Goal: Task Accomplishment & Management: Manage account settings

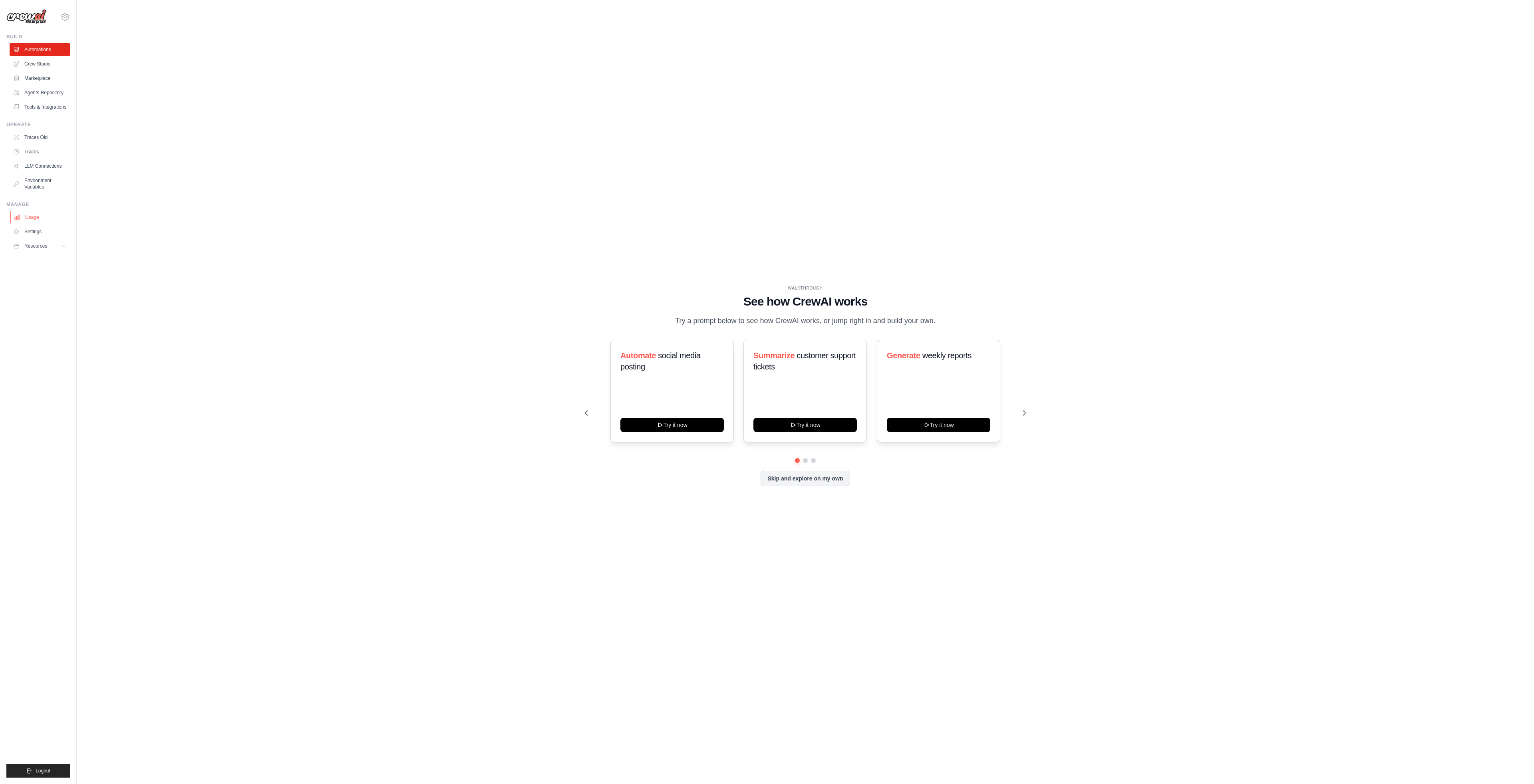
click at [33, 220] on link "Usage" at bounding box center [40, 217] width 60 height 13
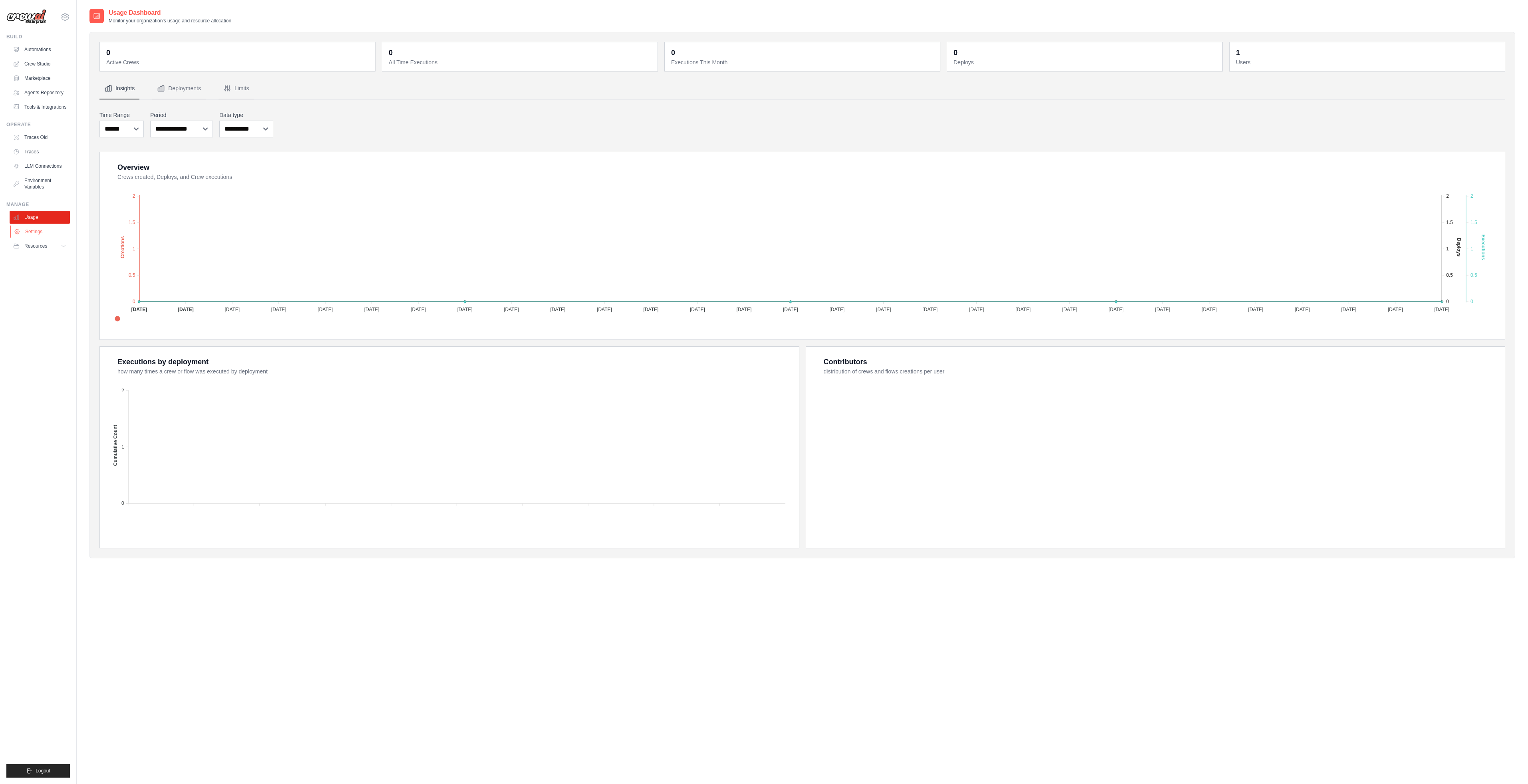
click at [48, 231] on link "Settings" at bounding box center [40, 231] width 60 height 13
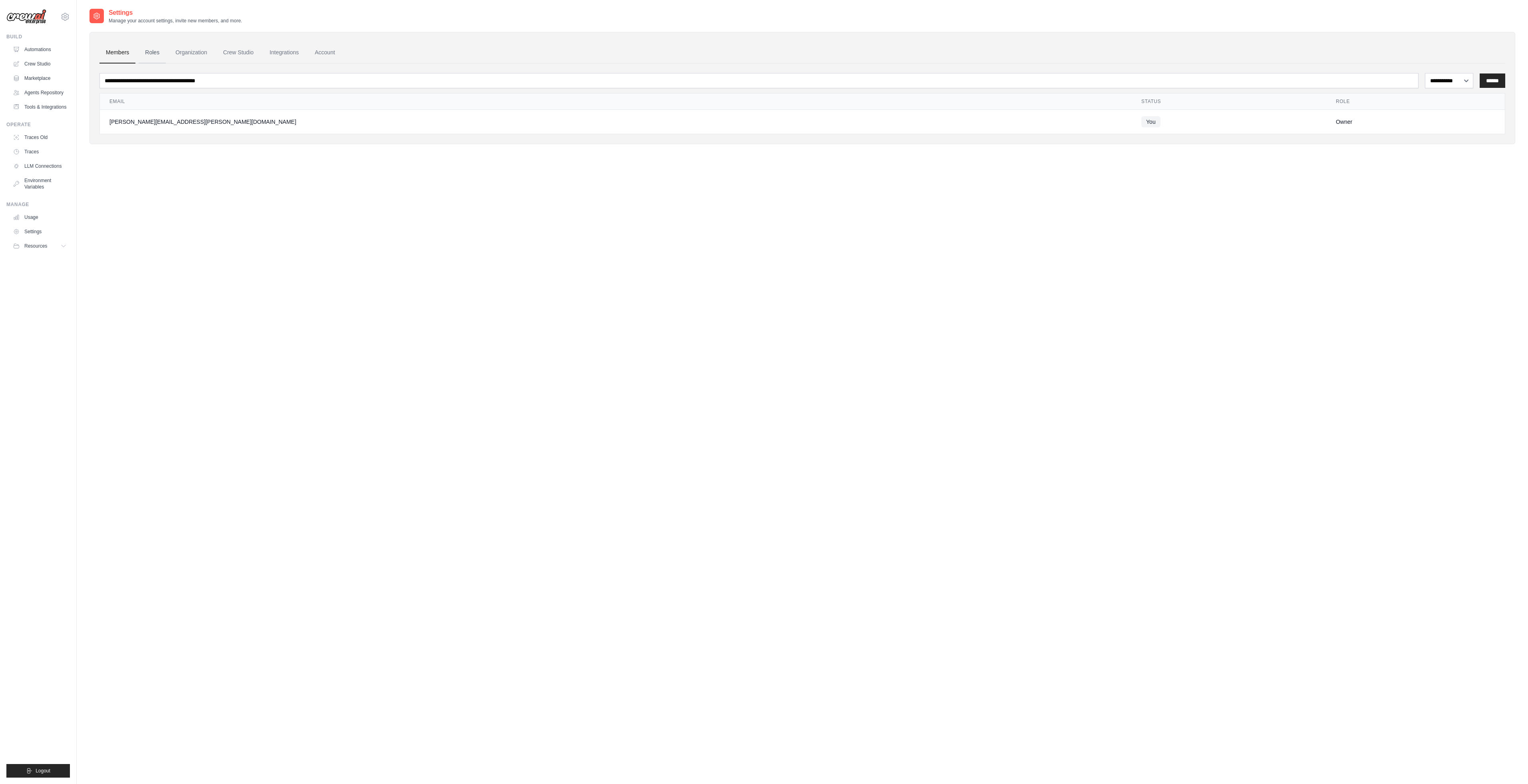
click at [151, 54] on link "Roles" at bounding box center [152, 52] width 27 height 21
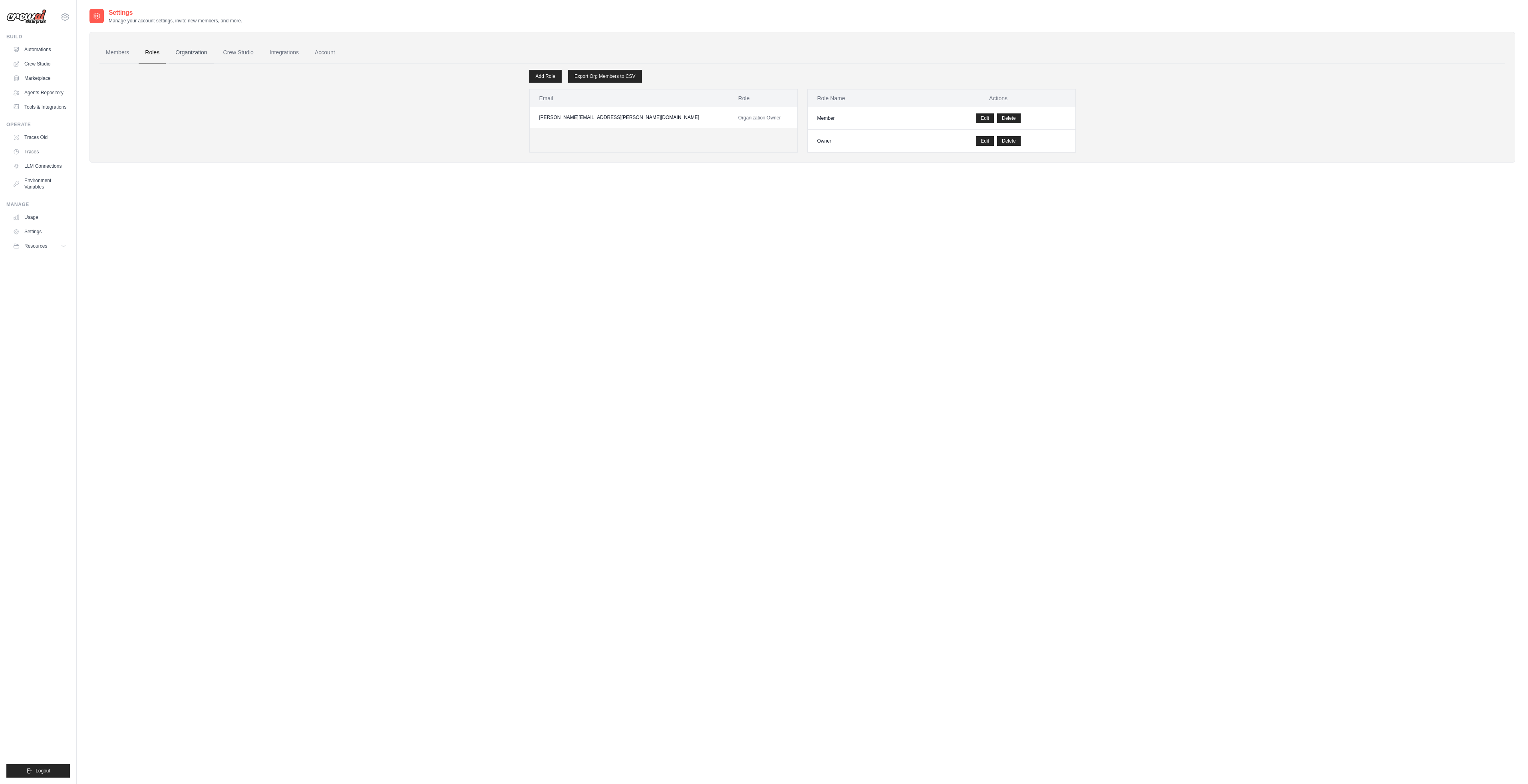
click at [181, 55] on link "Organization" at bounding box center [191, 52] width 44 height 21
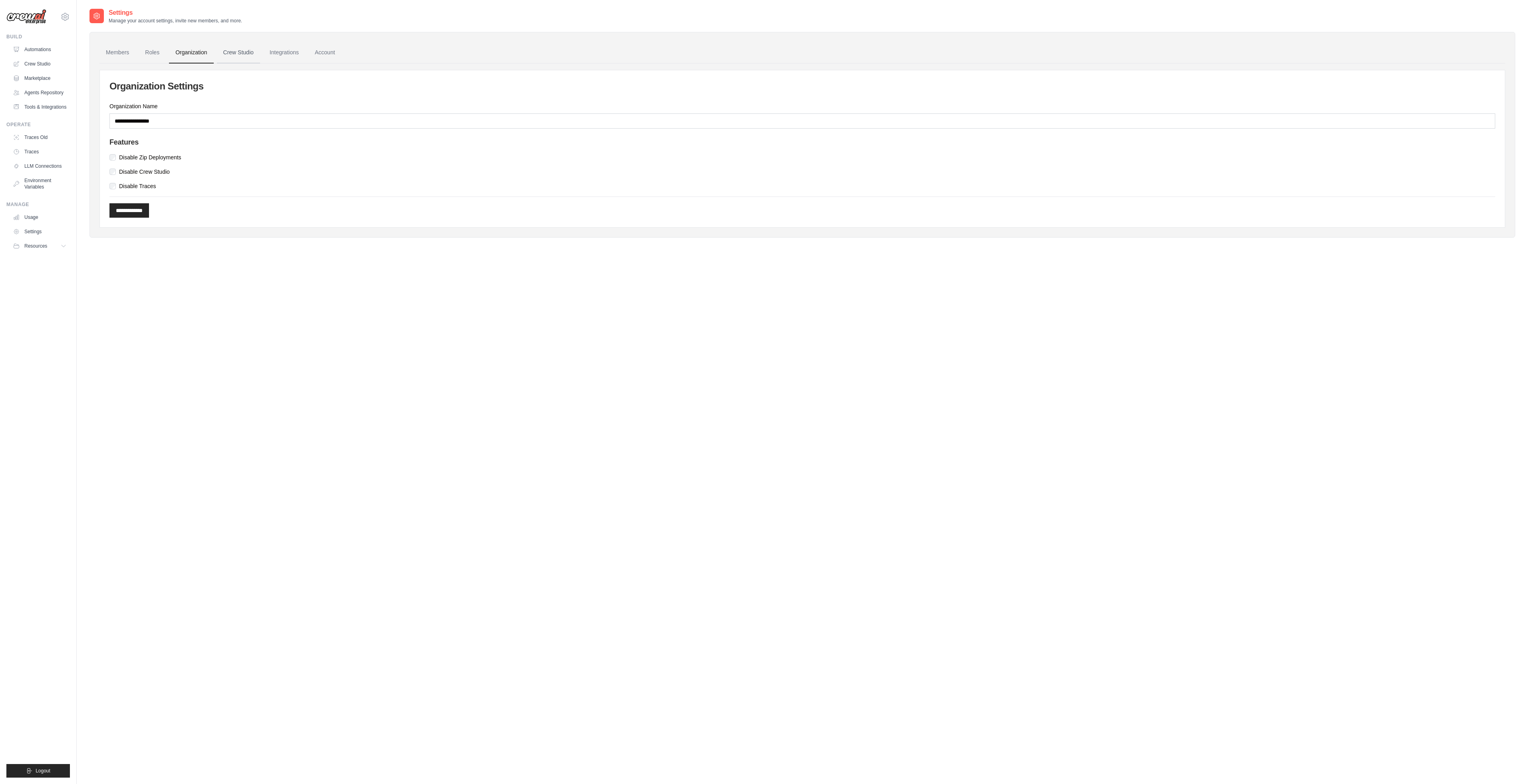
click at [242, 57] on link "Crew Studio" at bounding box center [238, 52] width 43 height 21
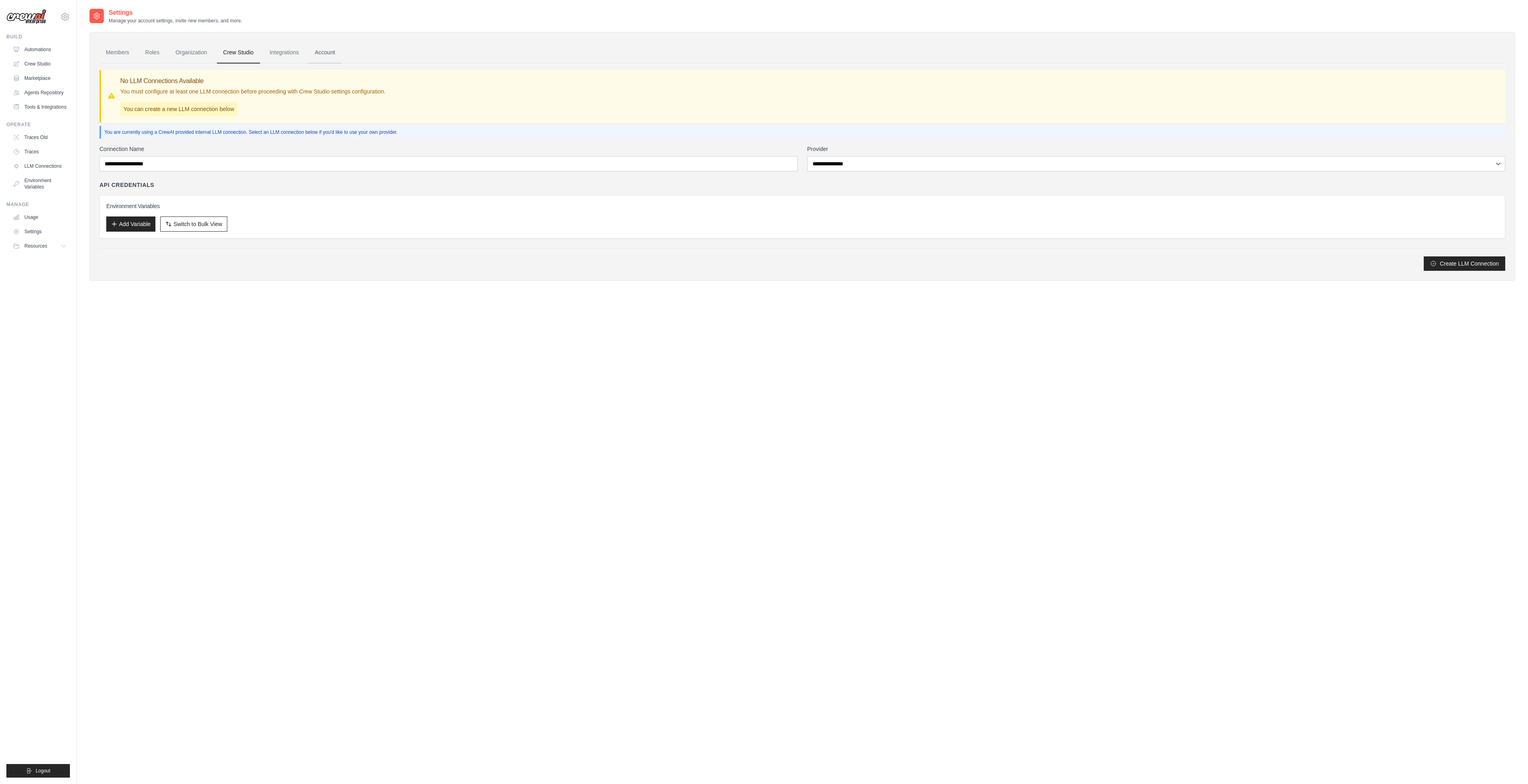
click at [339, 51] on link "Account" at bounding box center [325, 52] width 33 height 21
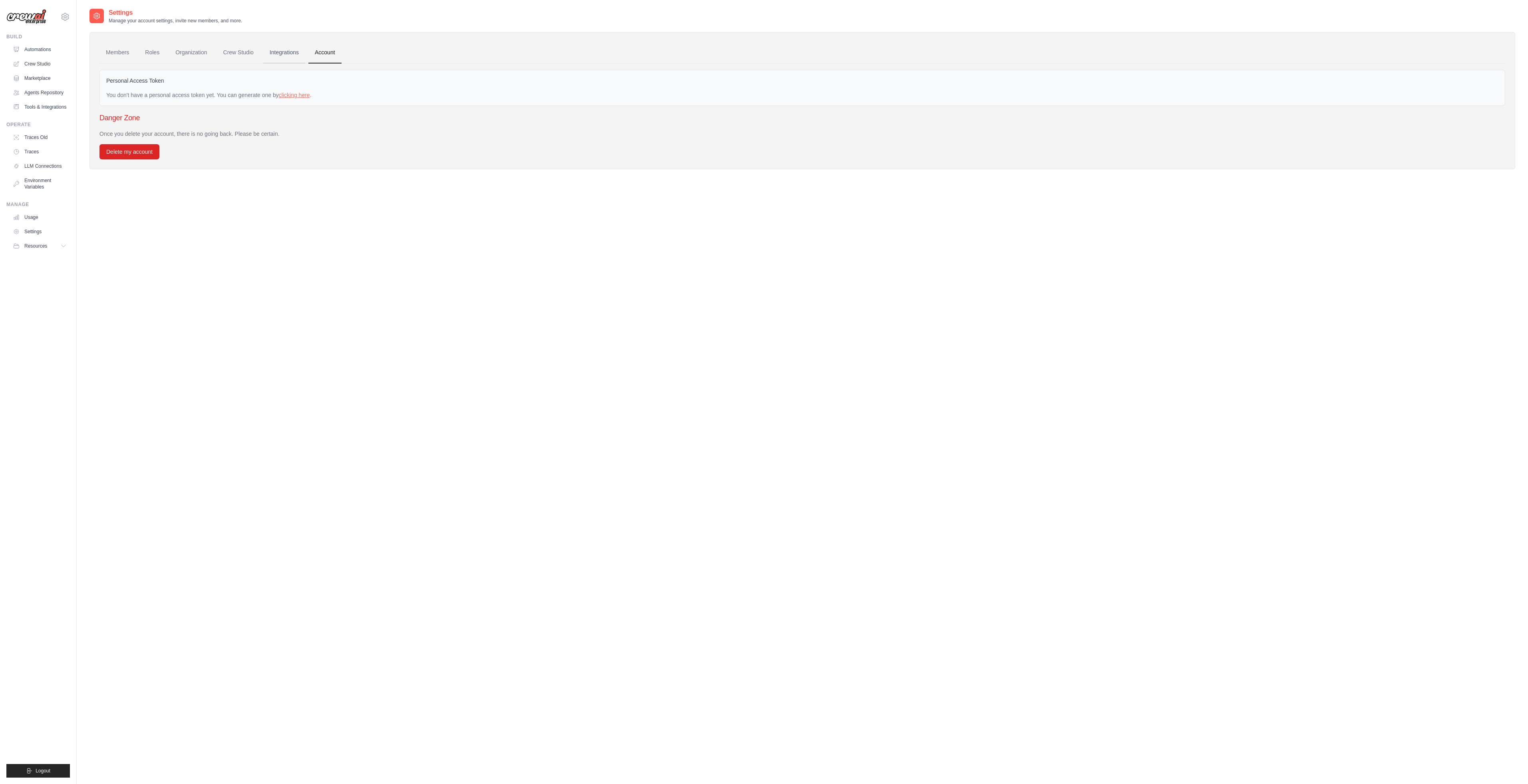
click at [288, 51] on link "Integrations" at bounding box center [284, 52] width 42 height 21
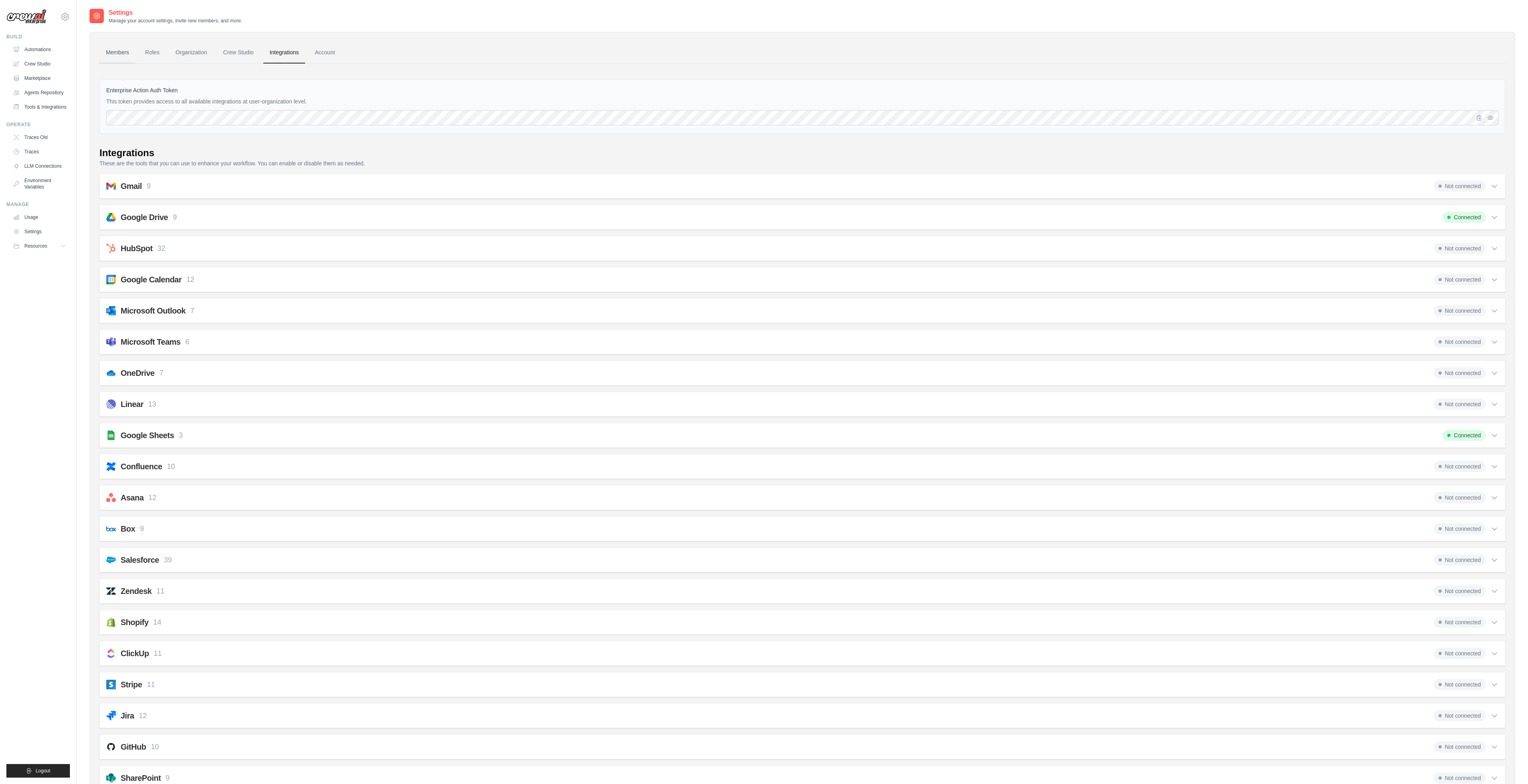
click at [128, 54] on link "Members" at bounding box center [117, 52] width 36 height 21
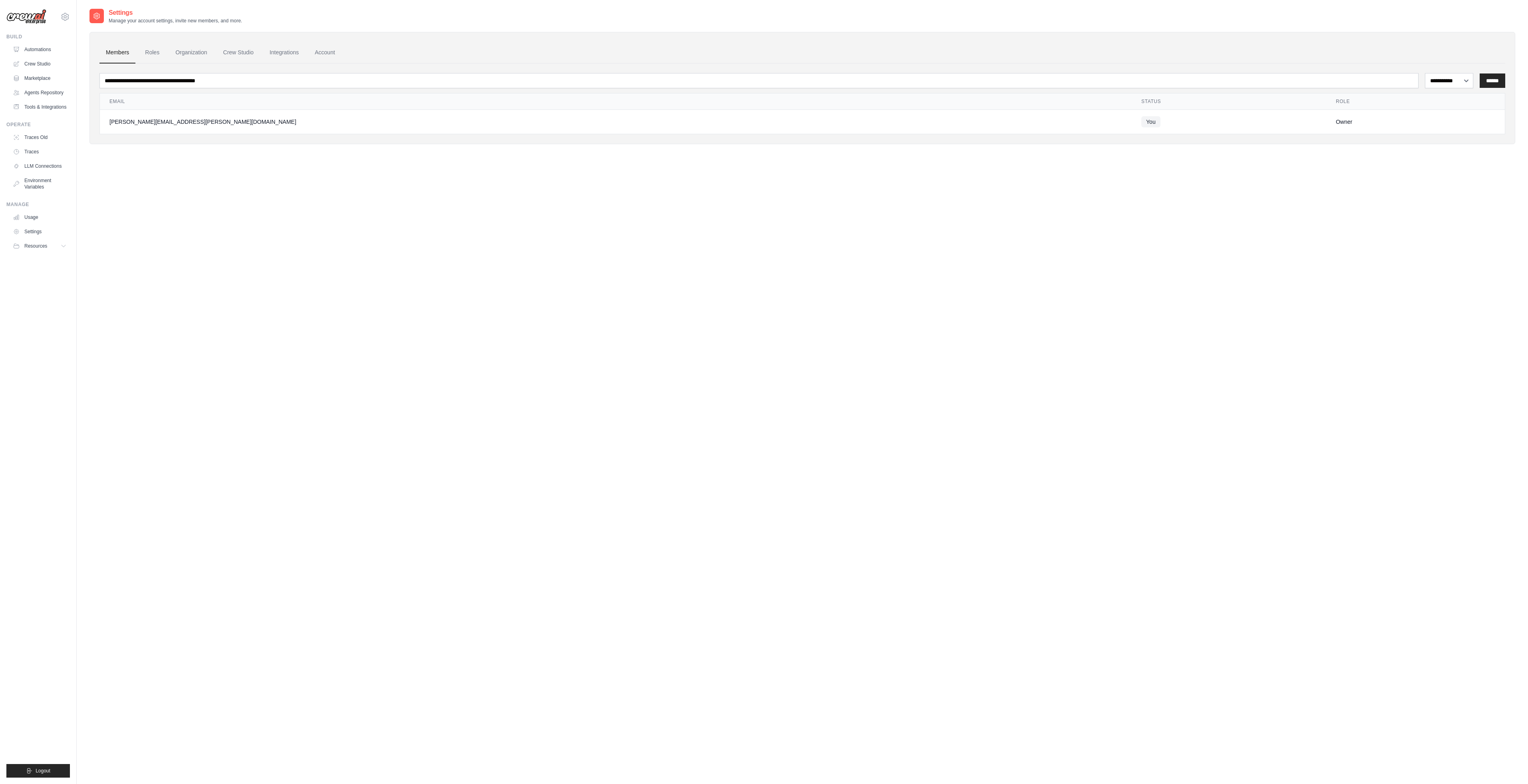
click at [159, 55] on link "Roles" at bounding box center [152, 52] width 27 height 21
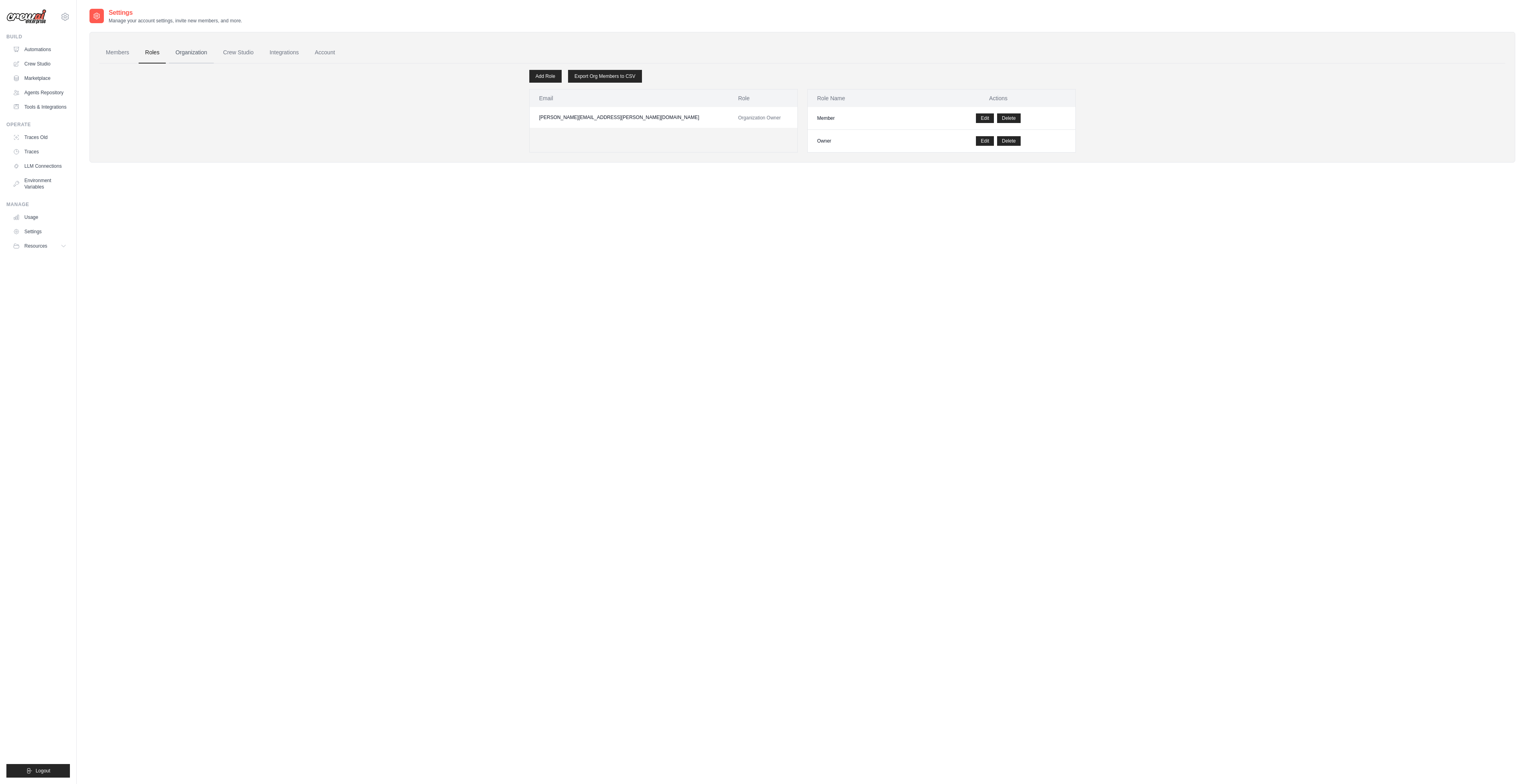
click at [187, 51] on link "Organization" at bounding box center [191, 52] width 44 height 21
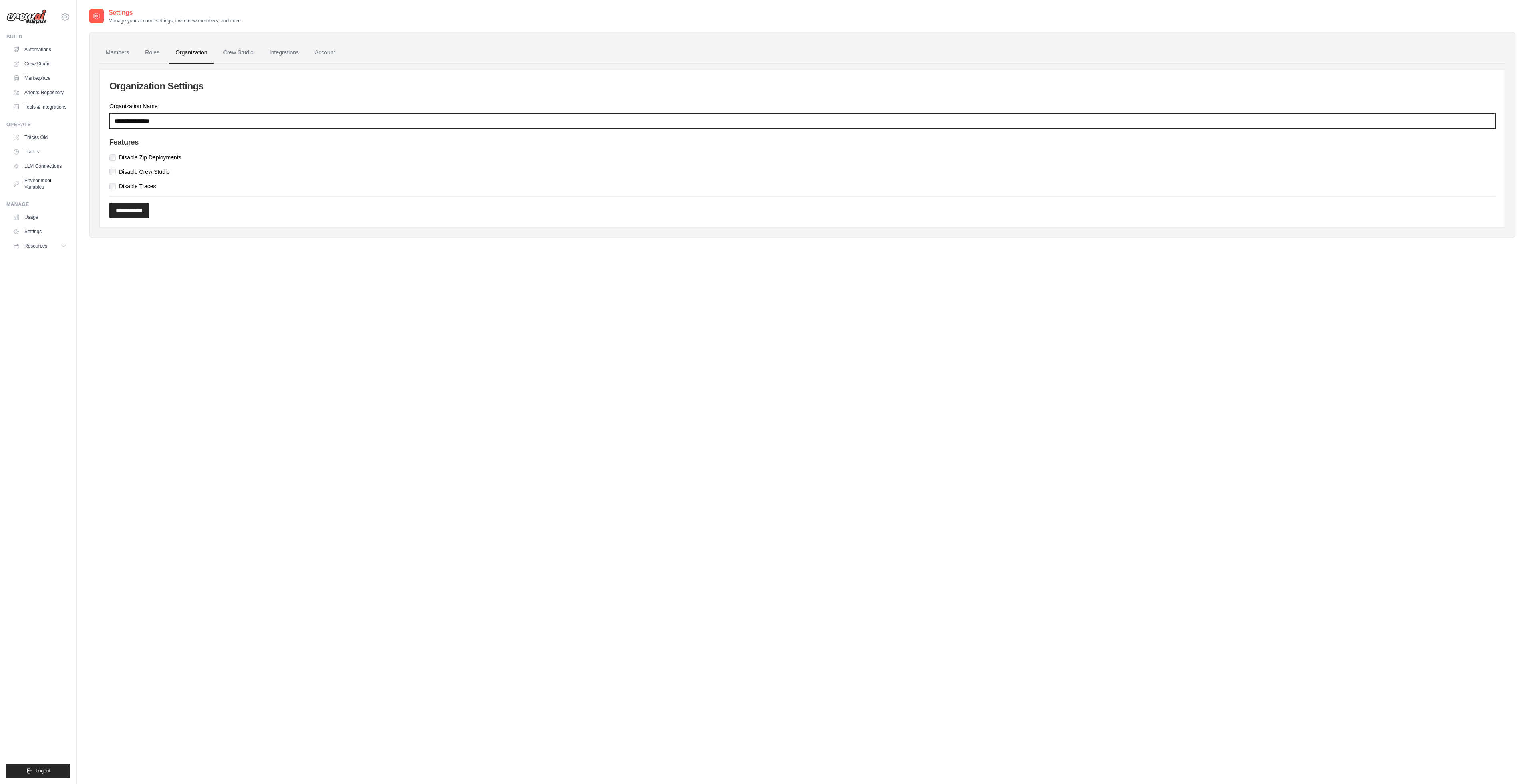
click at [205, 123] on input "Organization Name" at bounding box center [802, 121] width 1386 height 15
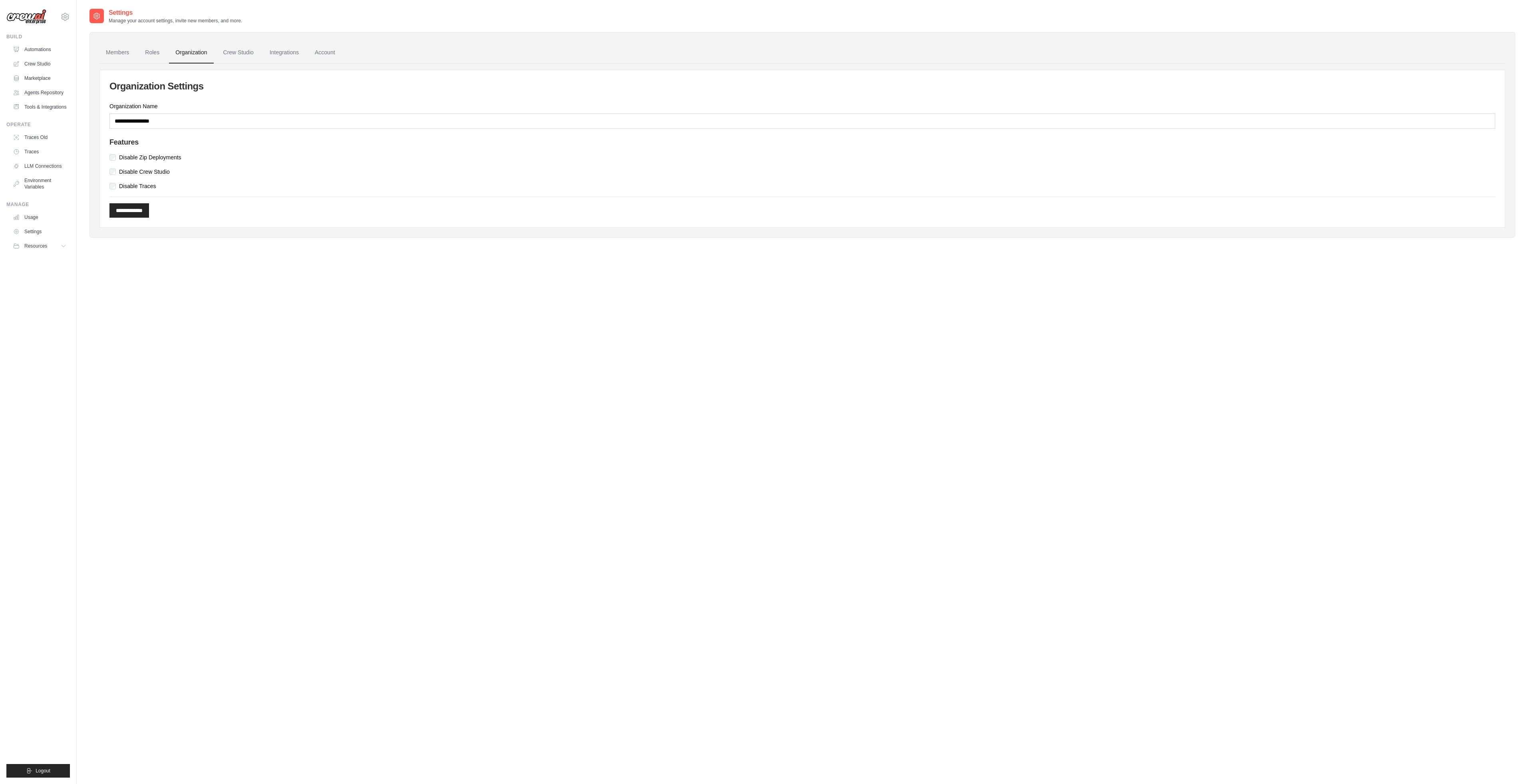
click at [228, 151] on div "Features Disable Zip Deployments Disable Crew Studio Disable Traces" at bounding box center [802, 164] width 1386 height 52
click at [222, 52] on link "Crew Studio" at bounding box center [238, 52] width 43 height 21
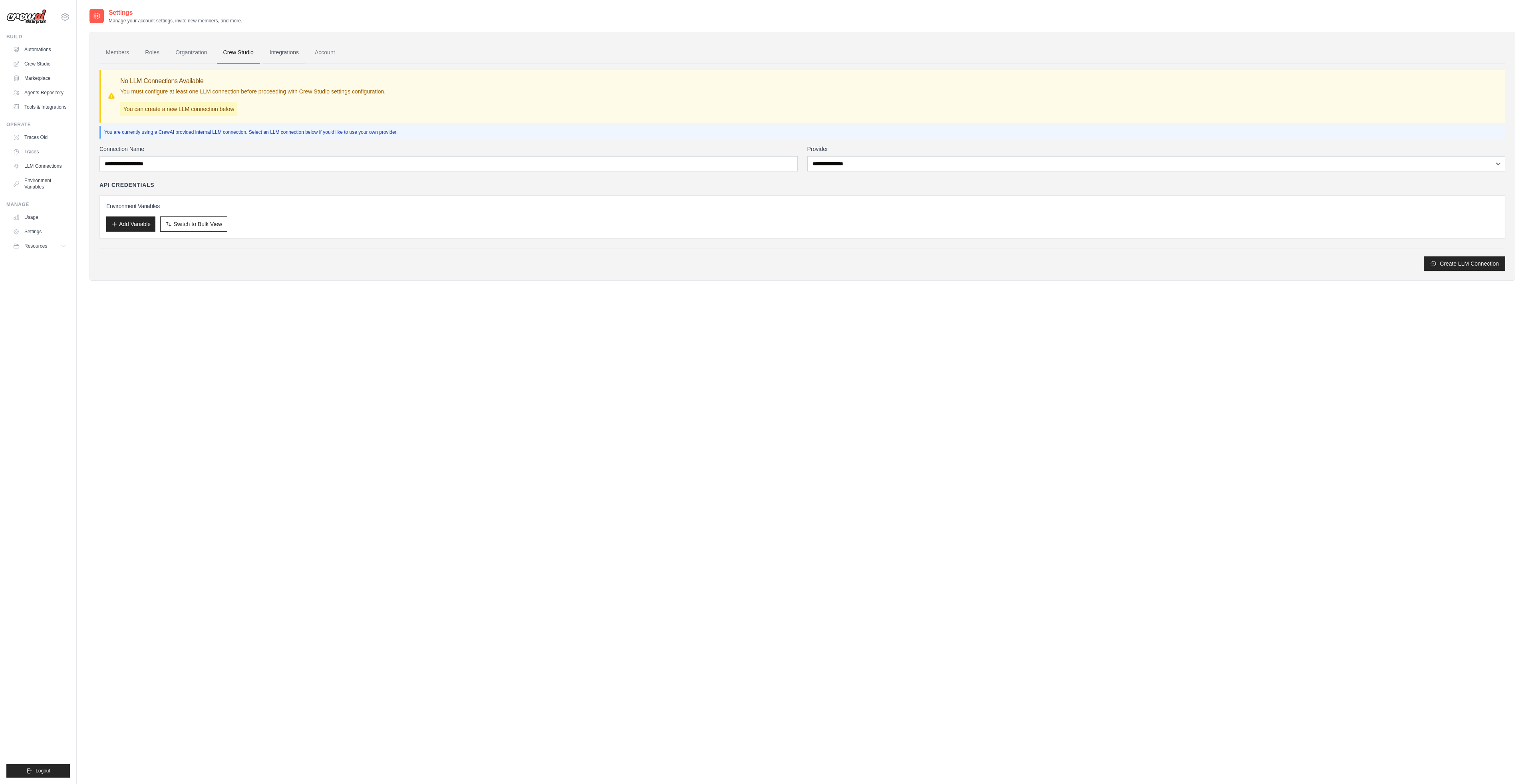
click at [267, 51] on link "Integrations" at bounding box center [284, 52] width 42 height 21
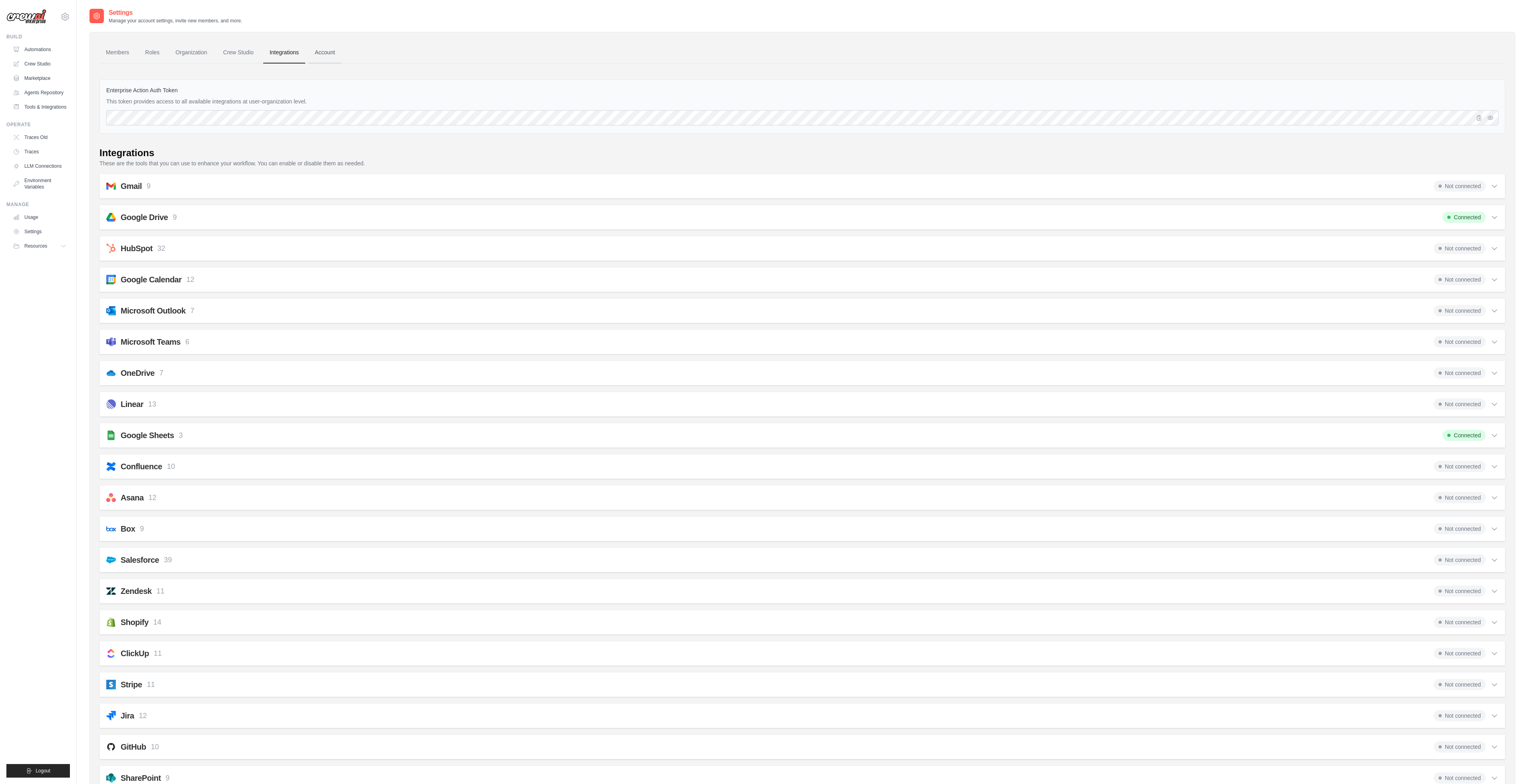
click at [319, 52] on link "Account" at bounding box center [325, 52] width 33 height 21
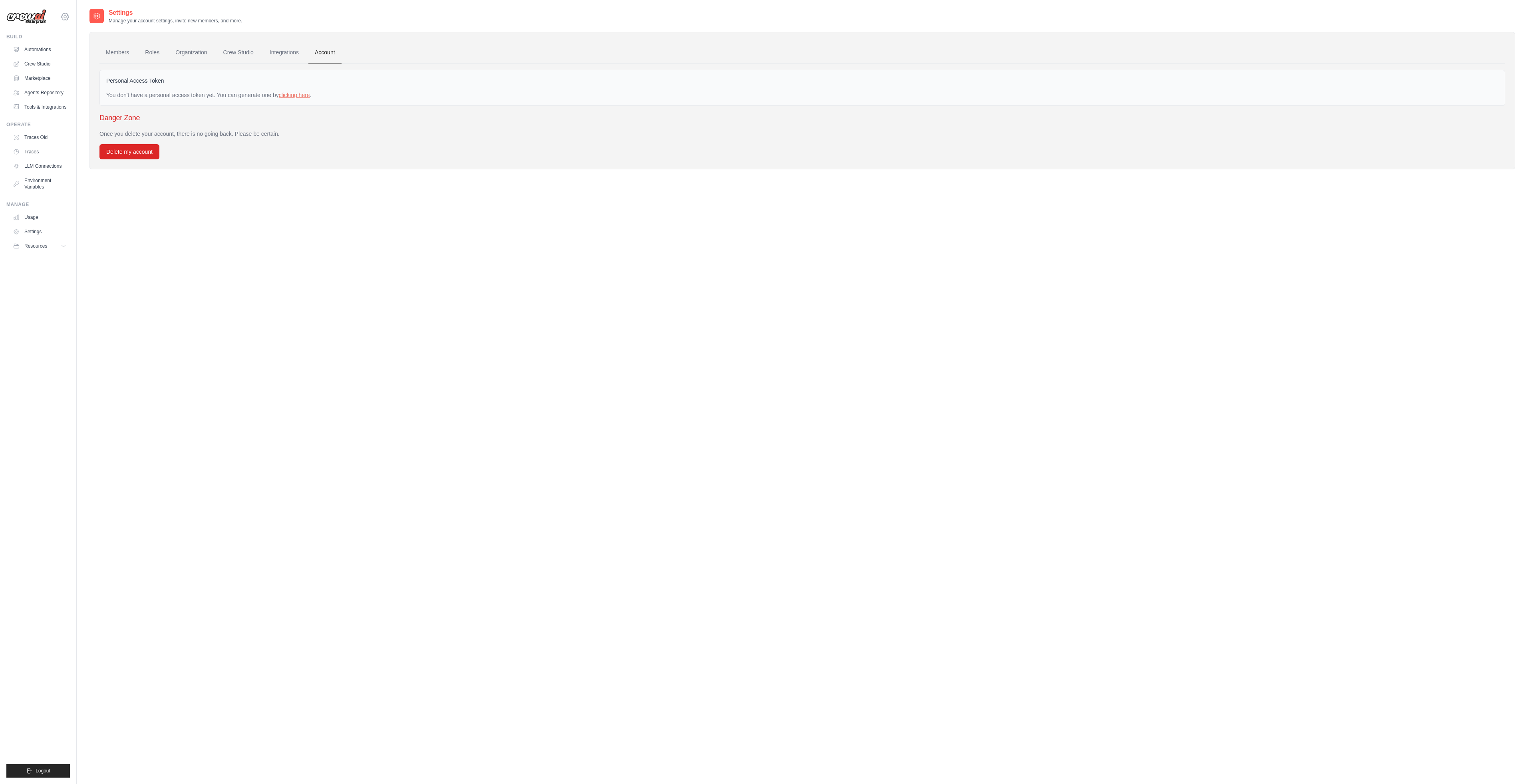
click at [64, 19] on icon at bounding box center [65, 17] width 10 height 10
click at [70, 13] on div "eric.lapointe@crewai.com Settings" at bounding box center [38, 13] width 64 height 26
click at [53, 229] on link "Settings" at bounding box center [40, 231] width 60 height 13
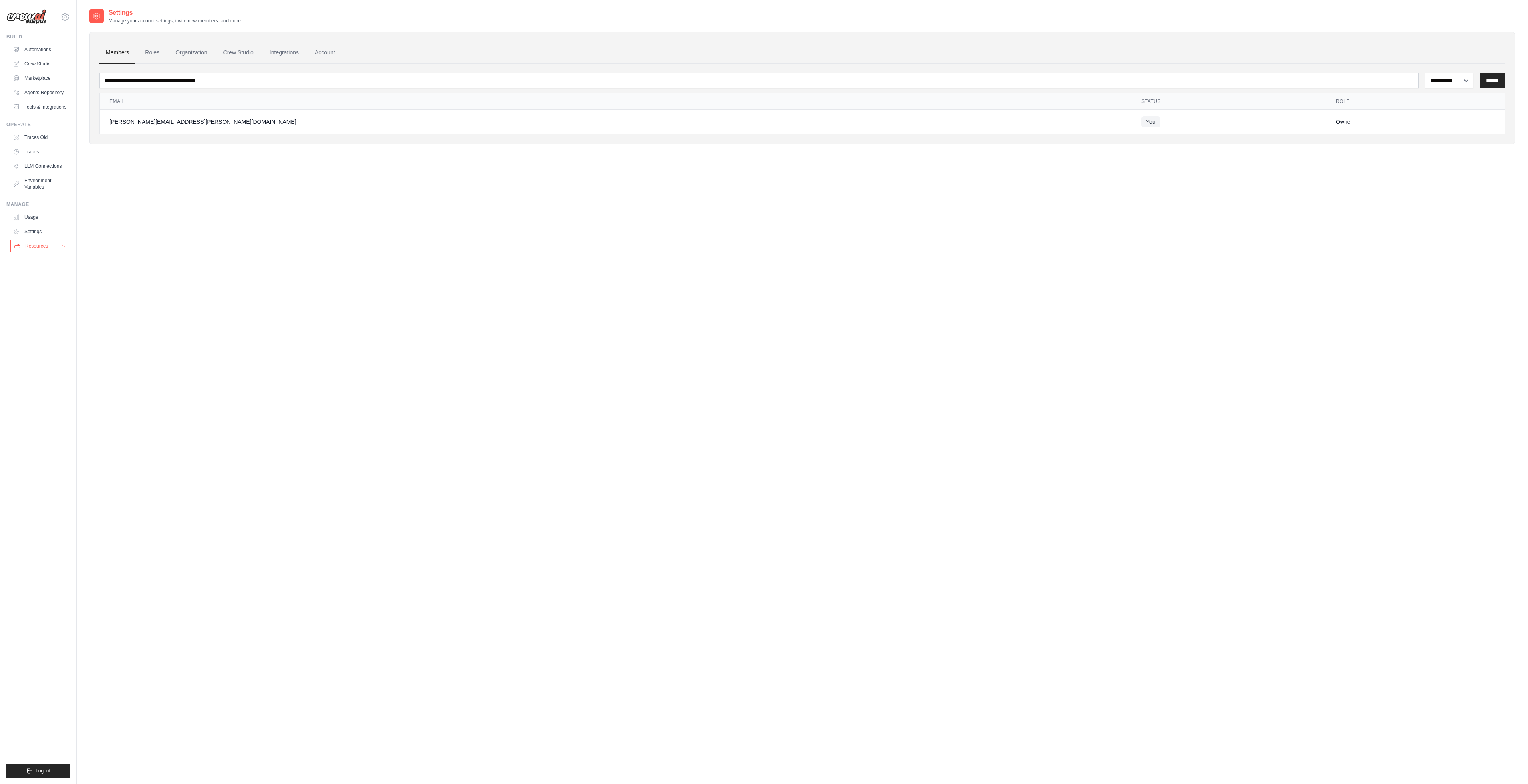
click at [42, 245] on span "Resources" at bounding box center [36, 246] width 23 height 7
click at [34, 214] on link "Usage" at bounding box center [40, 217] width 60 height 13
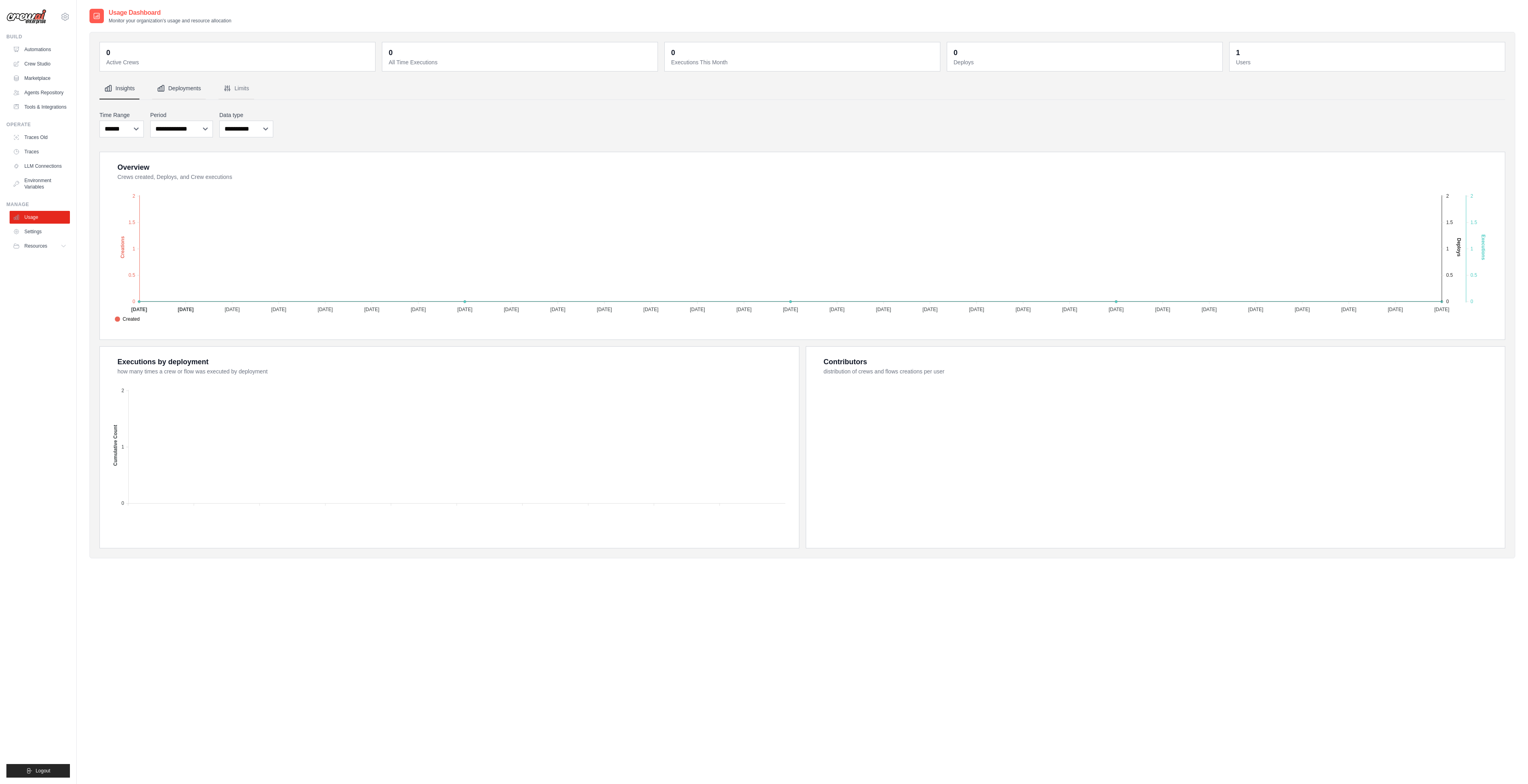
click at [188, 89] on button "Deployments" at bounding box center [179, 89] width 54 height 21
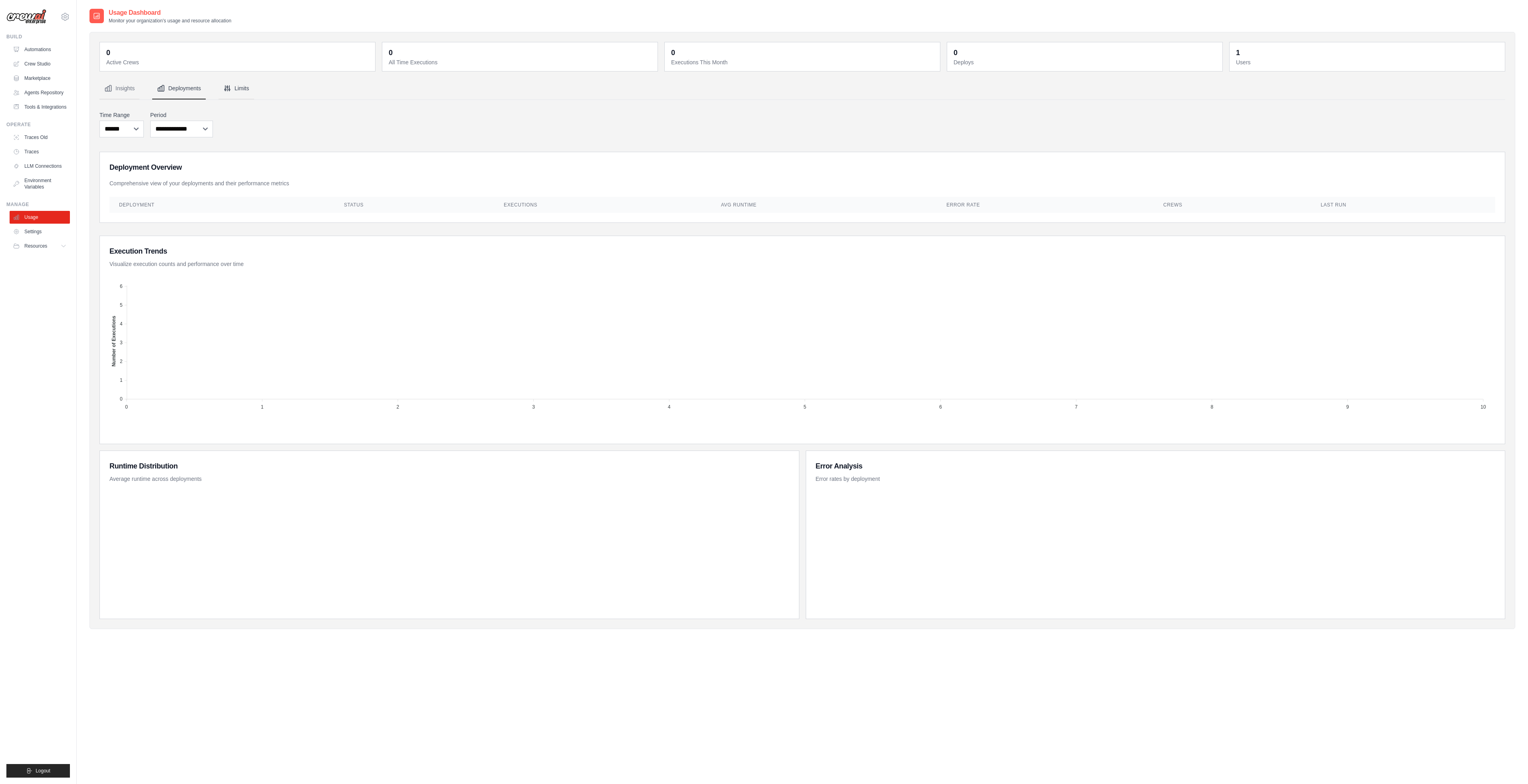
click at [223, 86] on icon "Tabs" at bounding box center [227, 88] width 8 height 8
